Goal: Navigation & Orientation: Find specific page/section

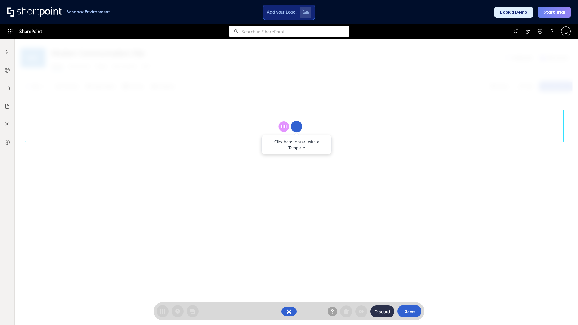
click at [297, 127] on circle at bounding box center [296, 126] width 11 height 11
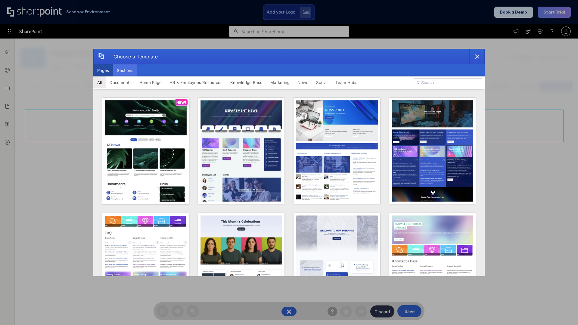
click at [125, 70] on button "Sections" at bounding box center [125, 70] width 24 height 12
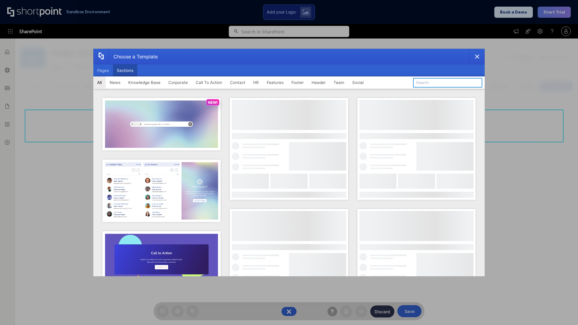
type input "Articles 2"
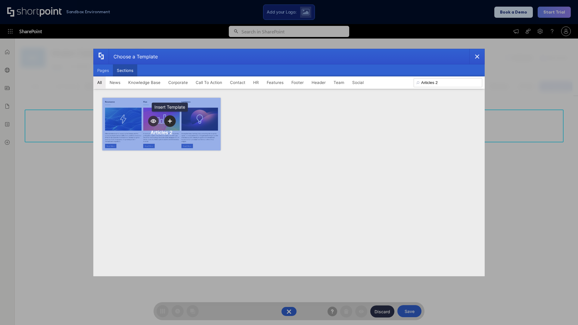
click at [170, 121] on icon "template selector" at bounding box center [170, 121] width 4 height 4
